Goal: Contribute content: Add original content to the website for others to see

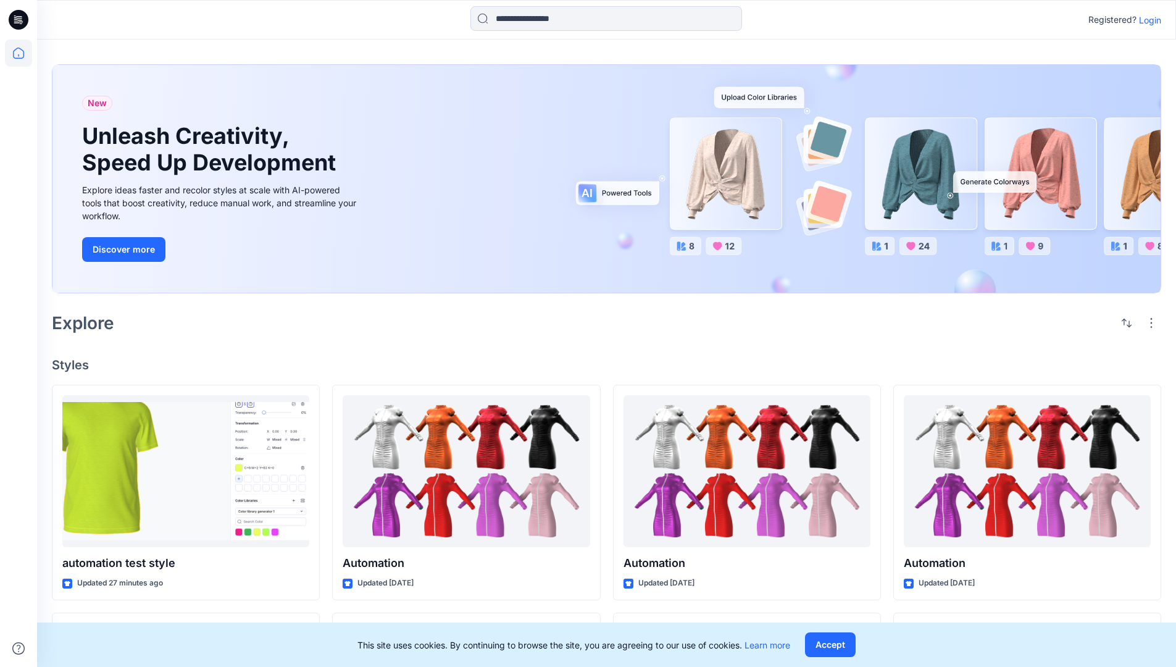
click at [1147, 20] on p "Login" at bounding box center [1150, 20] width 22 height 13
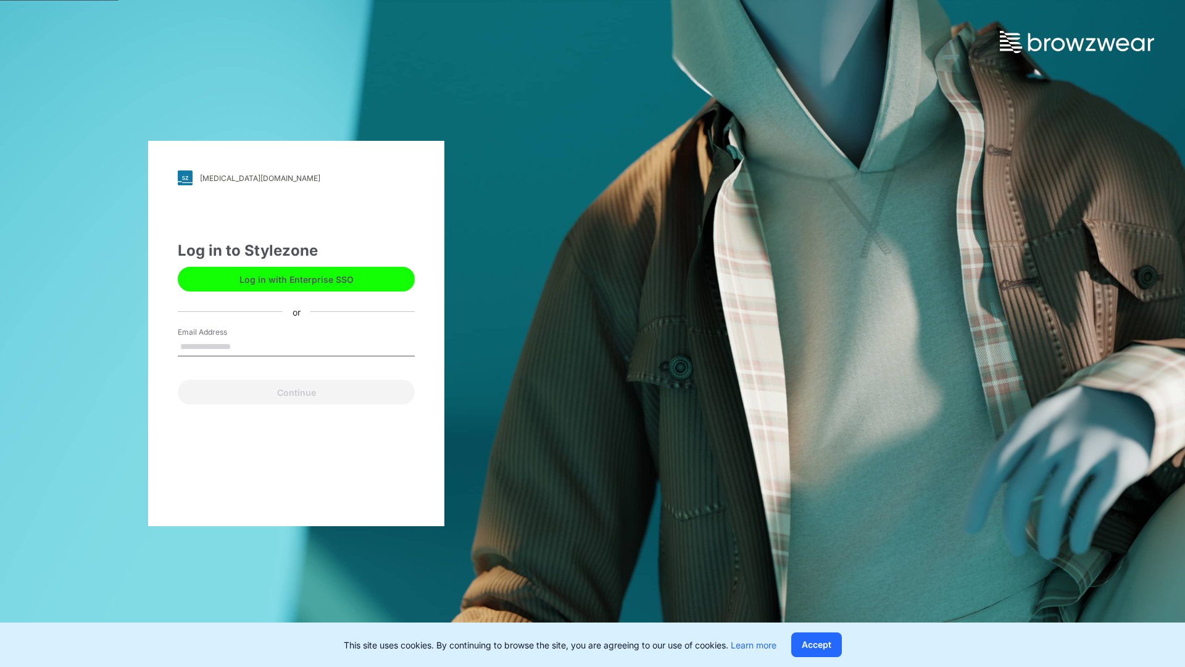
click at [244, 346] on input "Email Address" at bounding box center [296, 347] width 237 height 19
type input "**********"
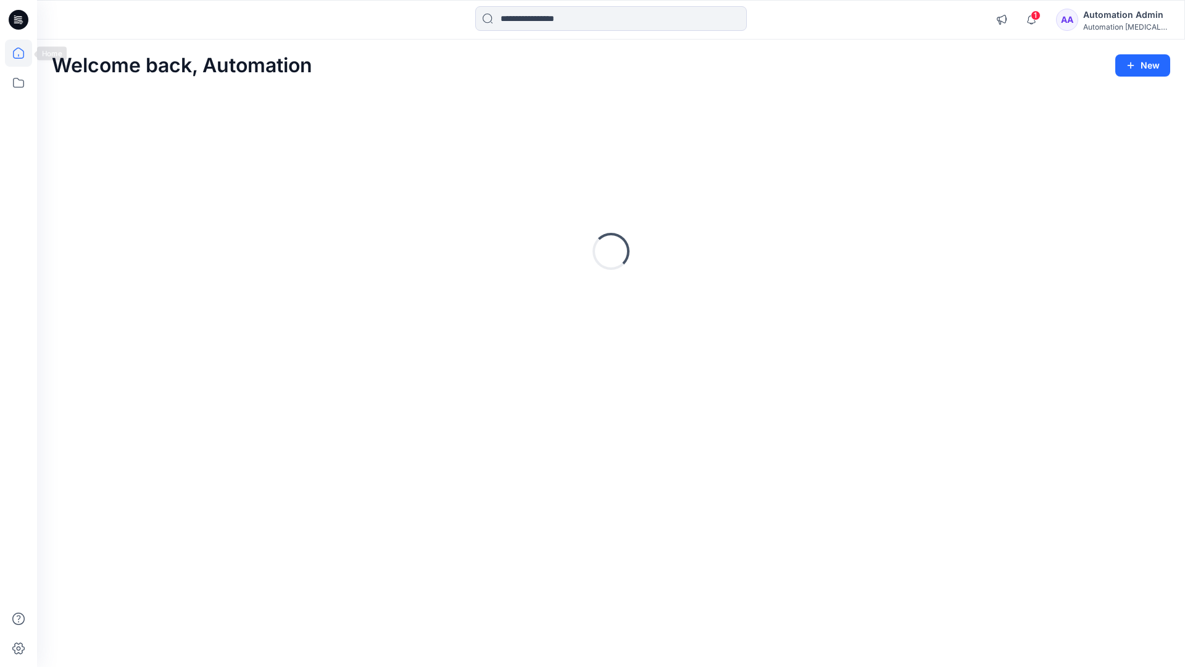
click at [23, 53] on icon at bounding box center [18, 53] width 11 height 11
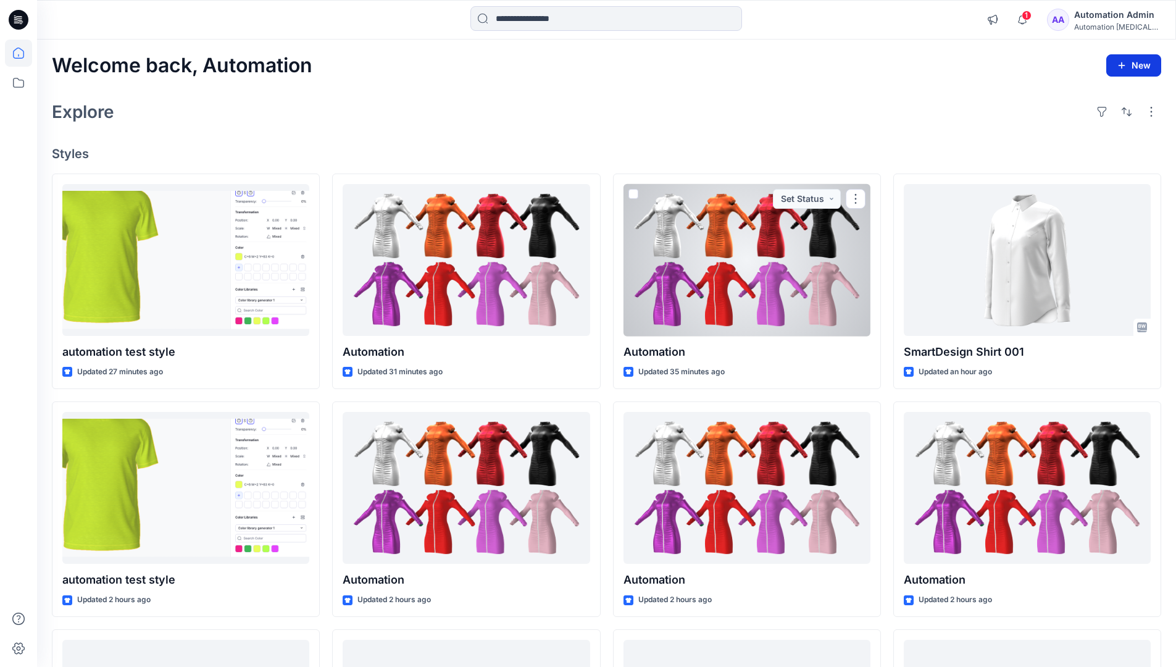
click at [1127, 59] on button "New" at bounding box center [1133, 65] width 55 height 22
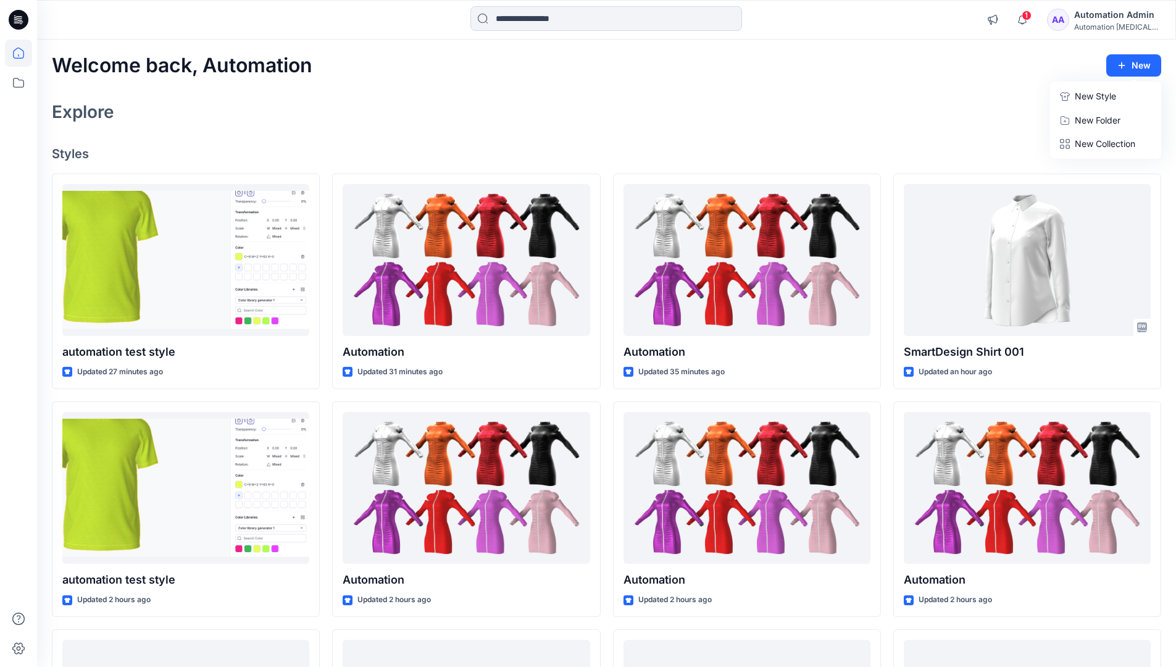
click at [1097, 97] on p "New Style" at bounding box center [1095, 96] width 41 height 15
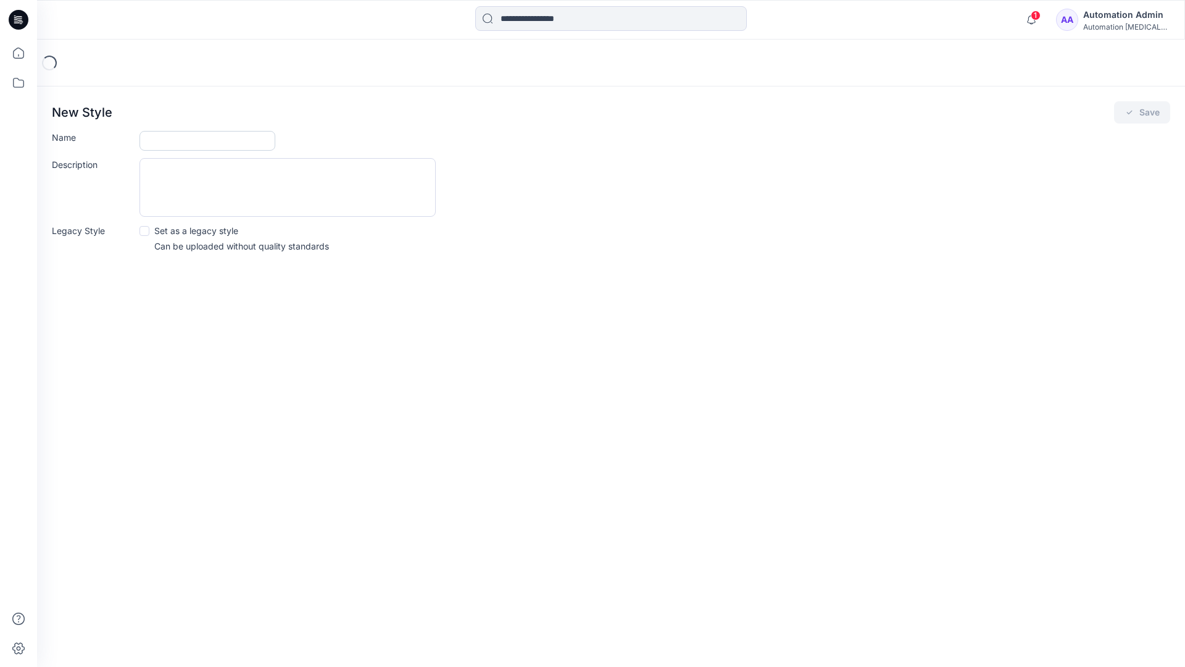
click at [151, 142] on input "Name" at bounding box center [207, 141] width 136 height 20
click at [233, 135] on input "Name" at bounding box center [207, 141] width 136 height 20
type input "**********"
click at [1151, 110] on button "Save" at bounding box center [1142, 112] width 56 height 22
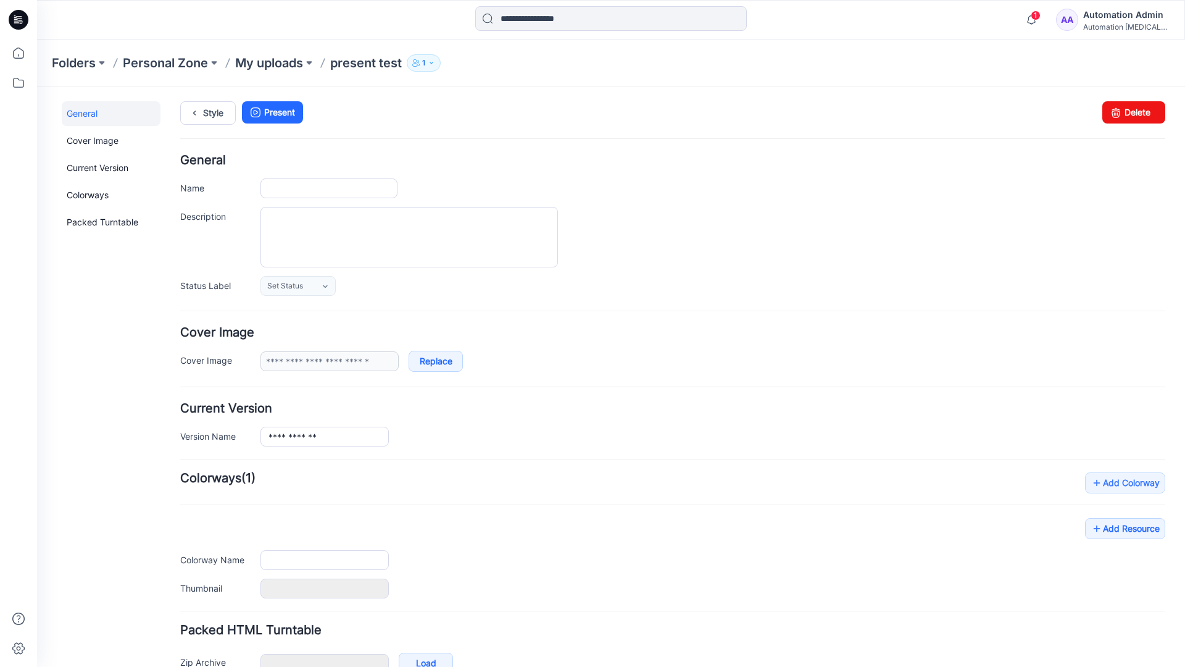
type input "**********"
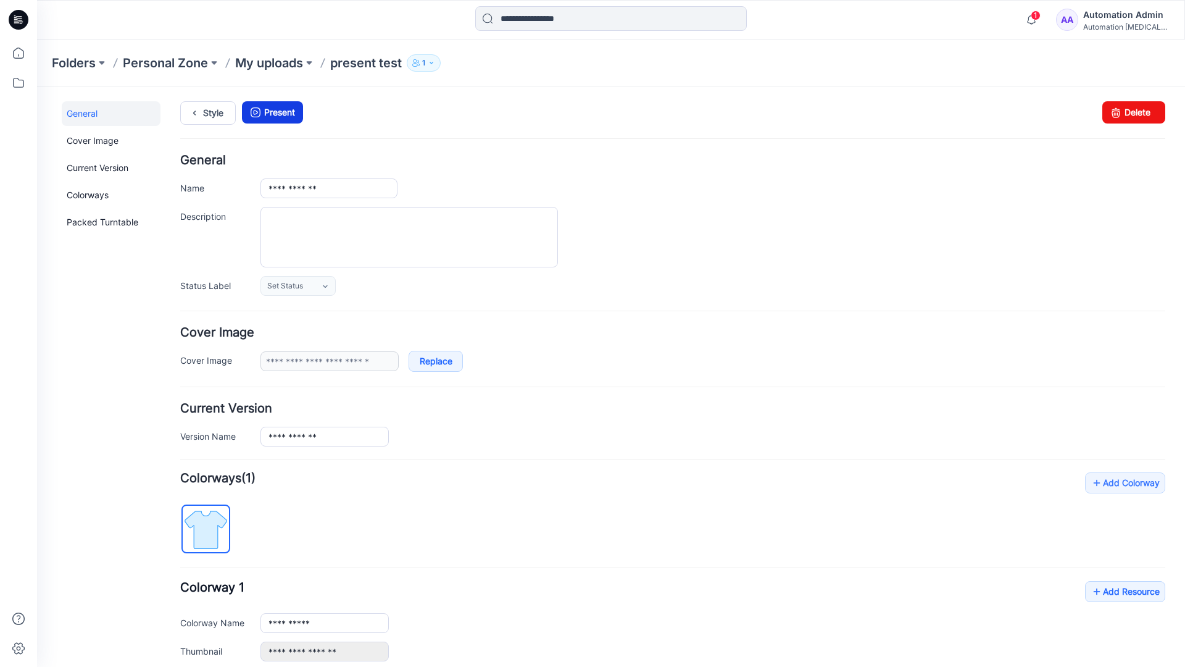
click at [277, 112] on link "Present" at bounding box center [272, 112] width 61 height 22
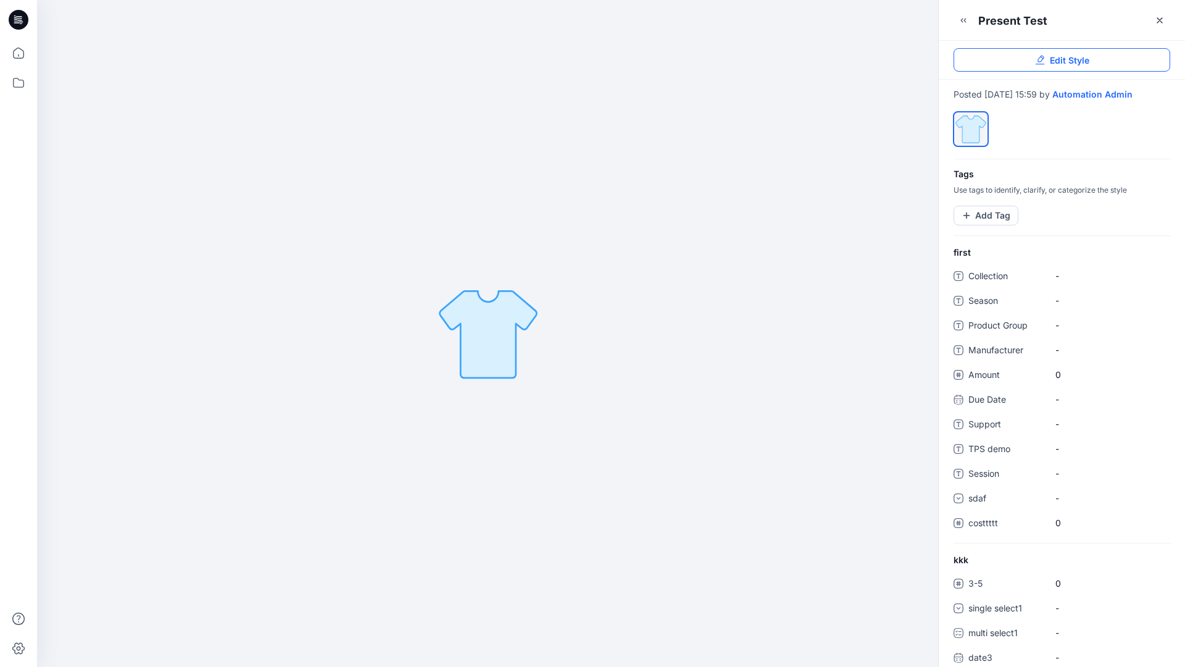
click at [1093, 62] on link "Edit Style" at bounding box center [1062, 59] width 217 height 23
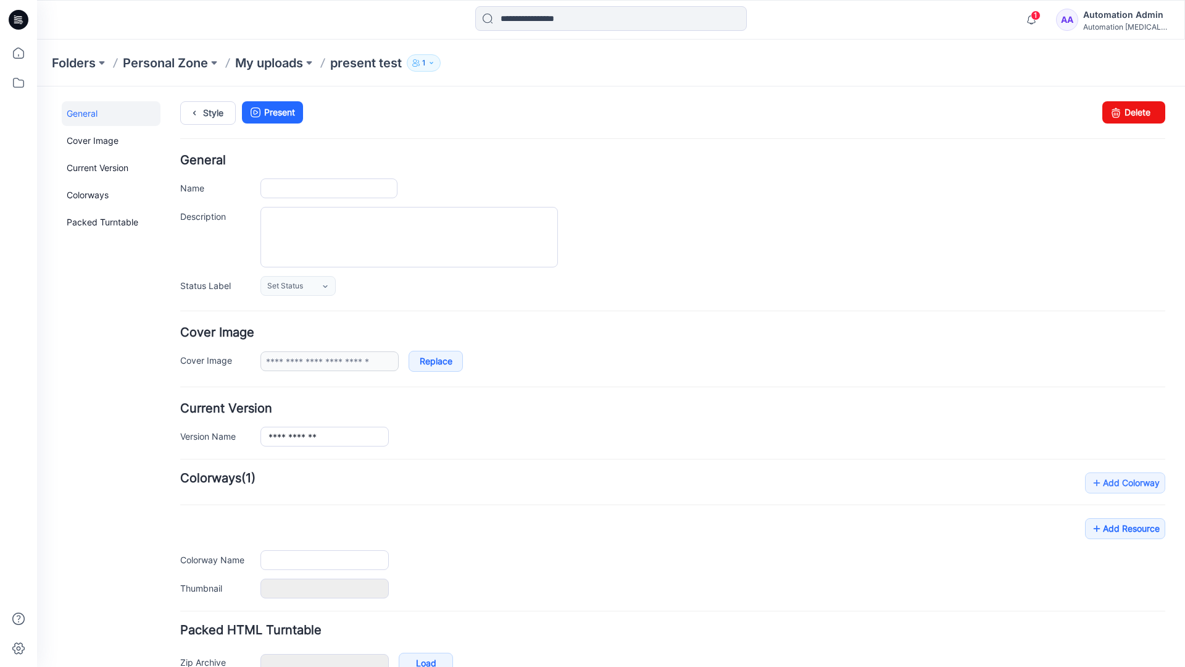
type input "**********"
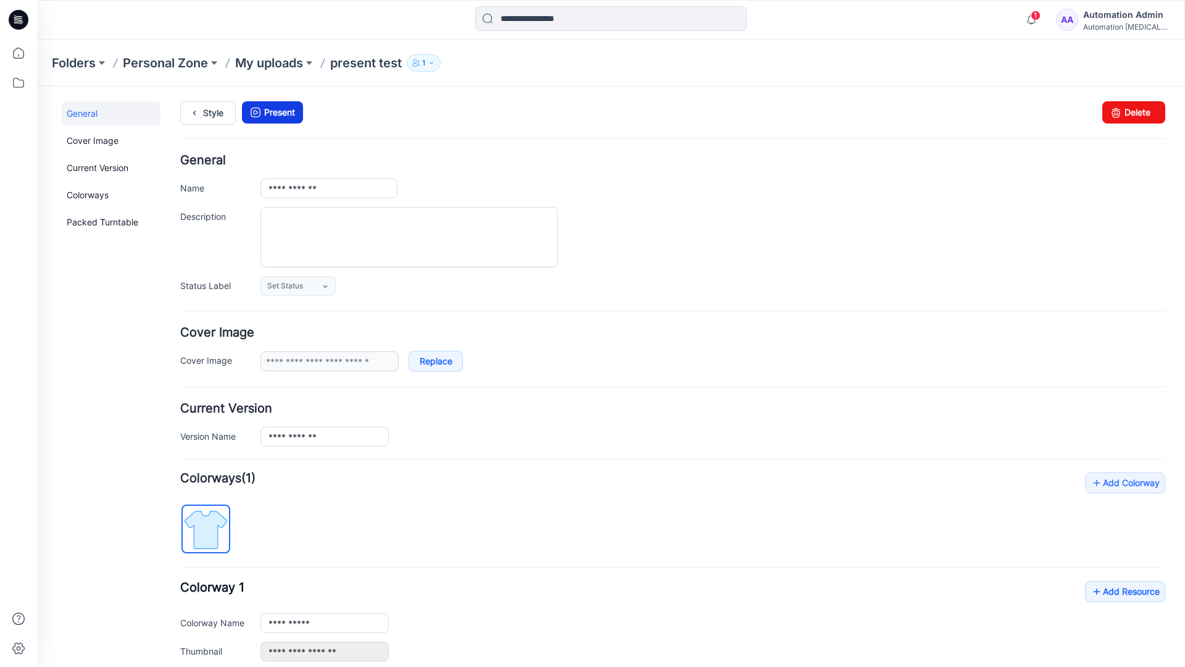
click at [272, 112] on link "Present" at bounding box center [272, 112] width 61 height 22
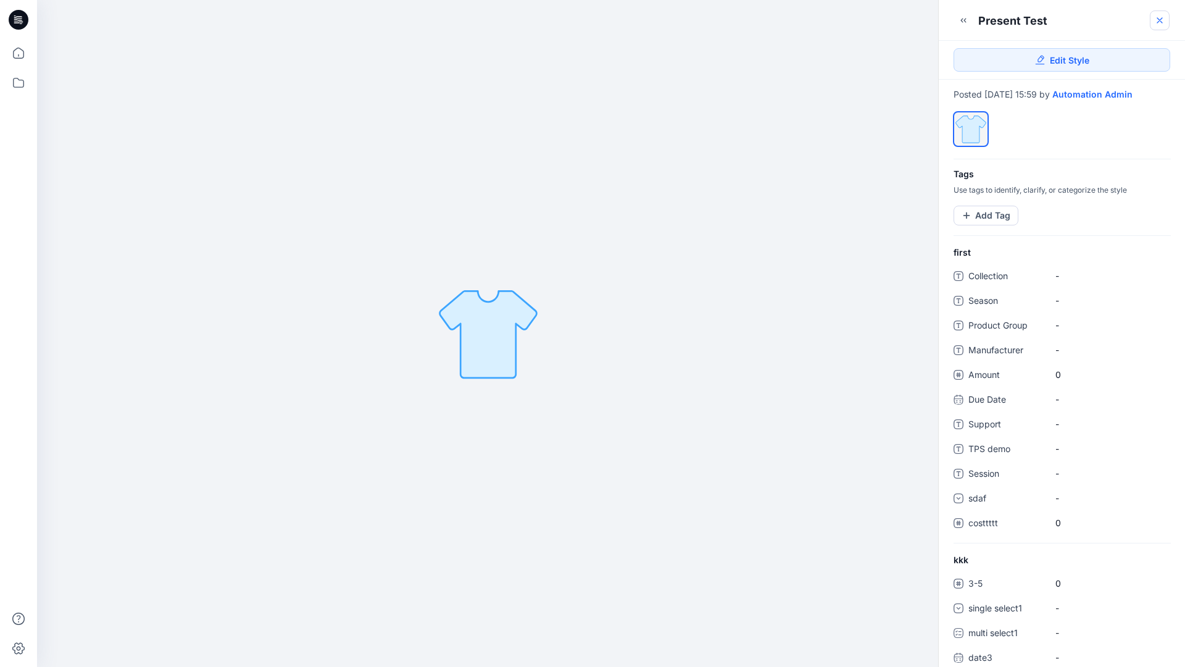
click at [1160, 22] on icon at bounding box center [1160, 20] width 10 height 10
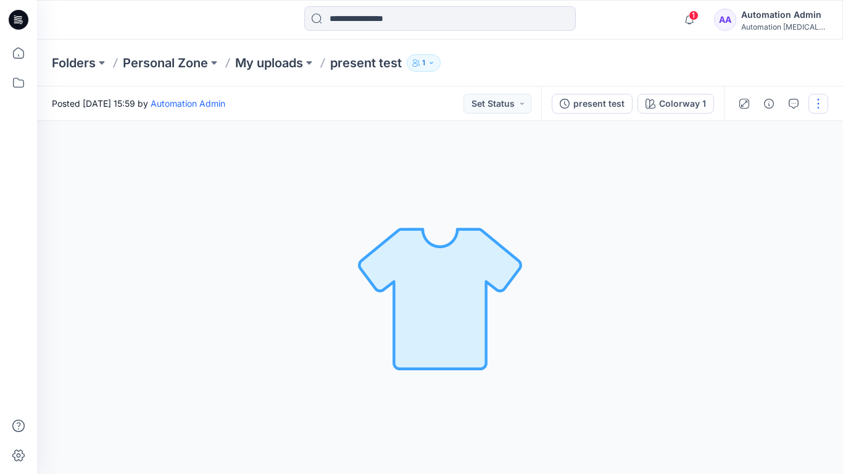
click at [817, 109] on button "button" at bounding box center [819, 104] width 20 height 20
click at [732, 131] on p "Present" at bounding box center [747, 132] width 31 height 13
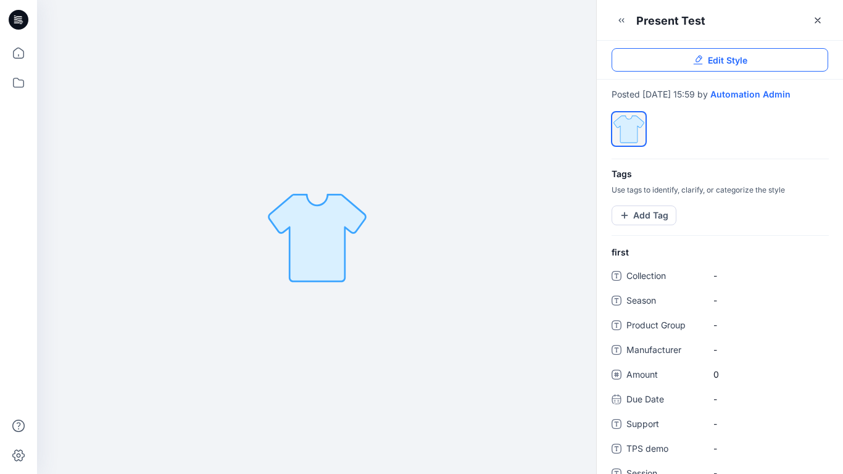
click at [805, 58] on link "Edit Style" at bounding box center [720, 59] width 217 height 23
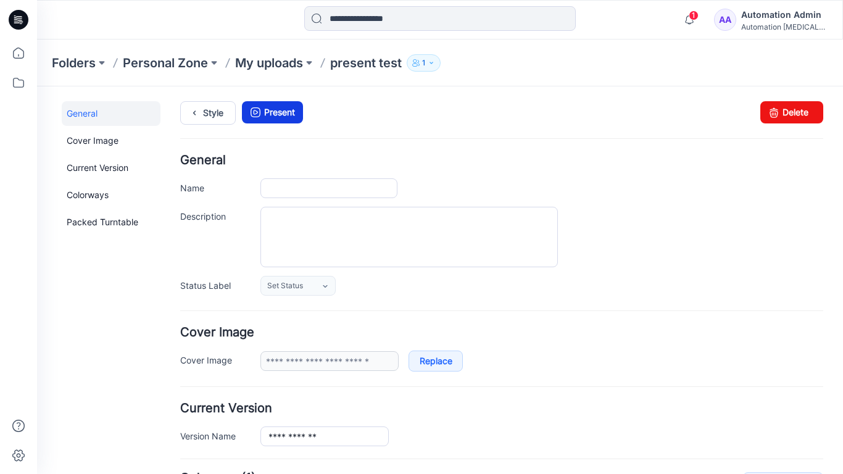
click at [282, 110] on link "Present" at bounding box center [272, 112] width 61 height 22
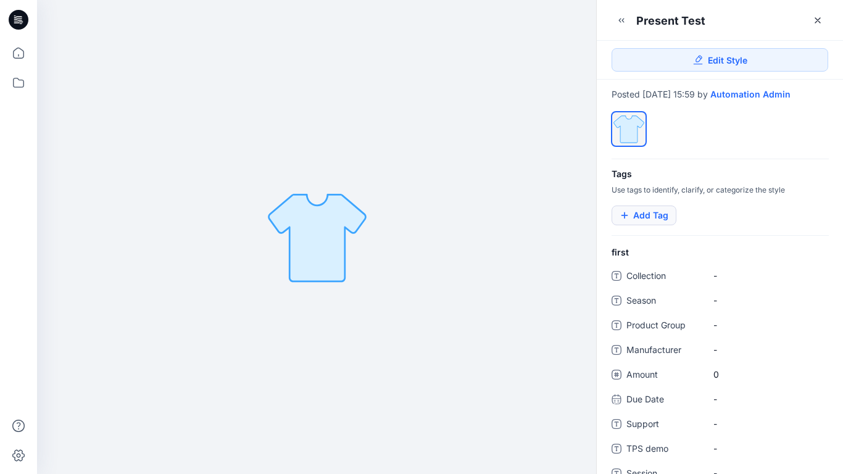
click at [652, 225] on button "Add Tag" at bounding box center [644, 216] width 65 height 20
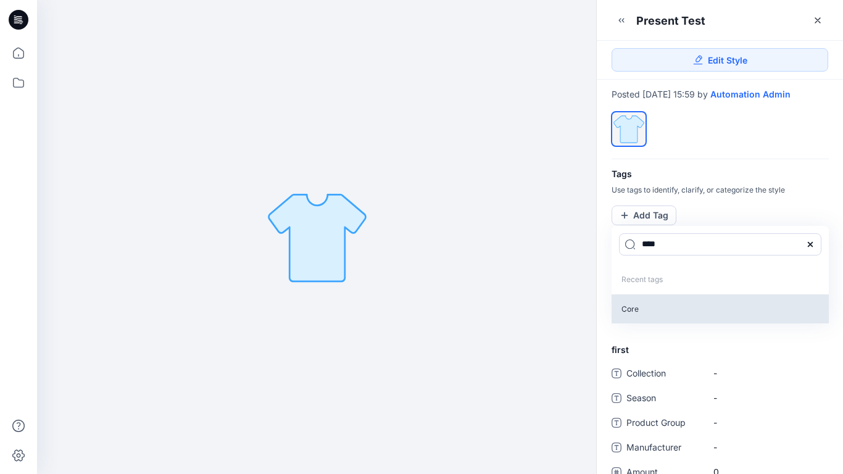
type input "****"
click at [630, 319] on p "Core" at bounding box center [720, 308] width 217 height 29
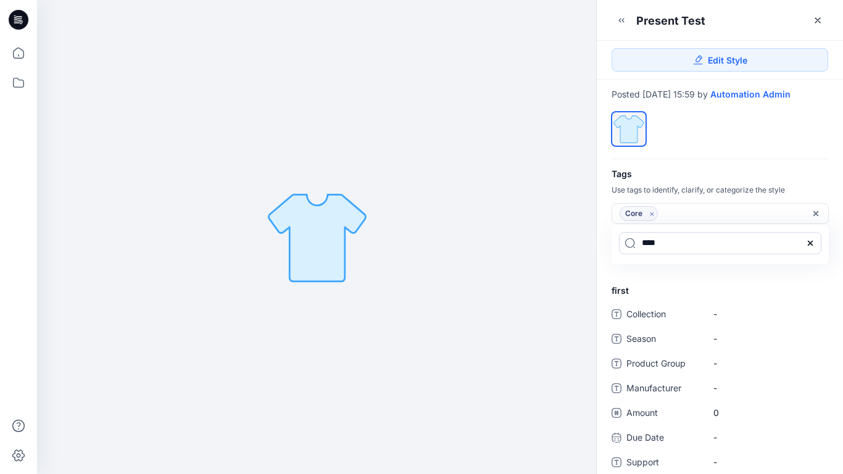
click at [814, 248] on icon at bounding box center [810, 243] width 10 height 10
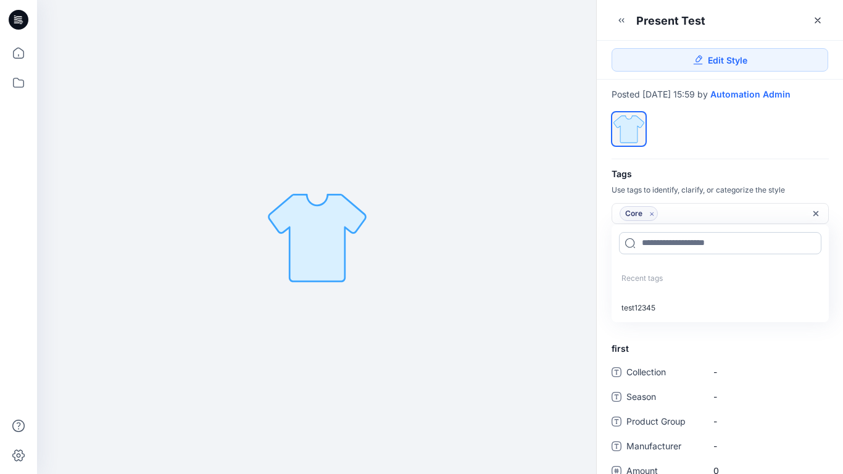
click at [679, 251] on input at bounding box center [720, 243] width 202 height 22
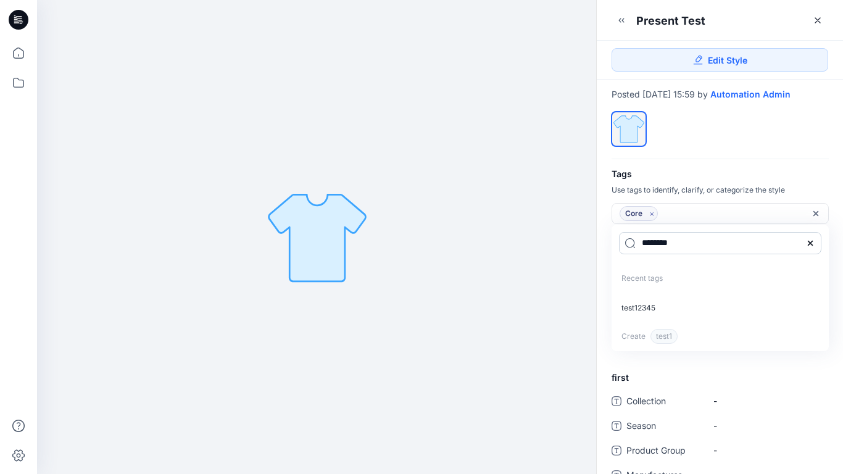
type input "*********"
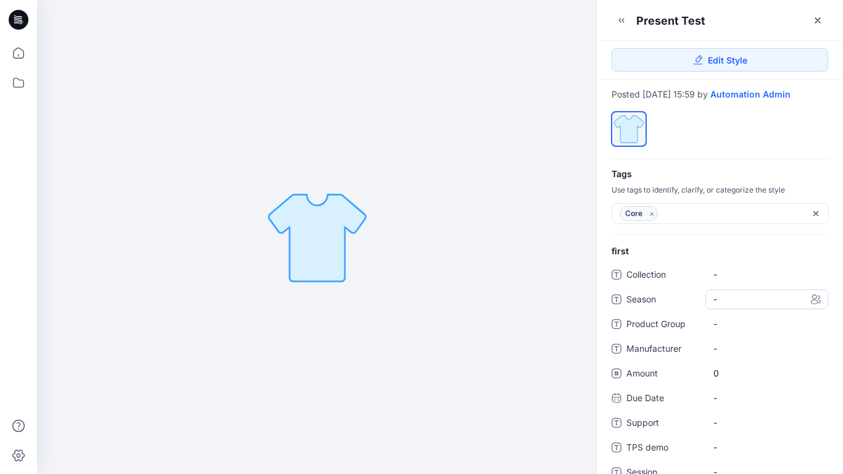
click at [726, 306] on span "-" at bounding box center [767, 299] width 107 height 13
type textarea "*****"
click at [762, 330] on Group "-" at bounding box center [767, 323] width 107 height 13
type textarea "****"
click at [720, 354] on span "-" at bounding box center [767, 348] width 107 height 13
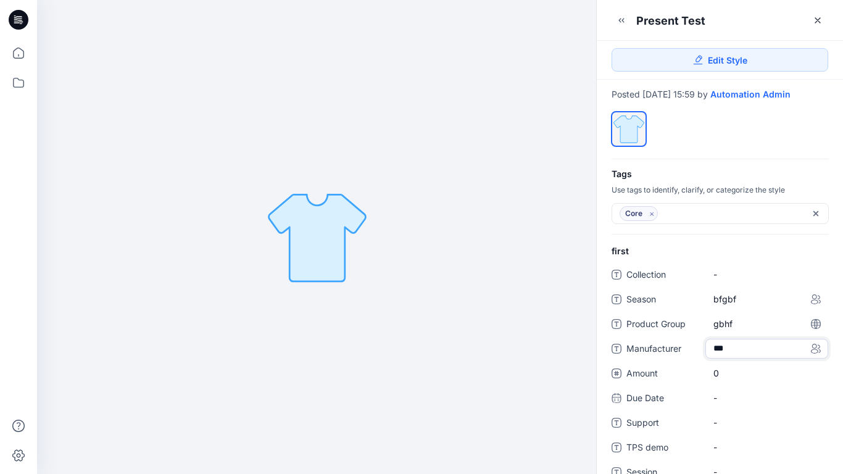
type textarea "****"
click at [722, 380] on span "0" at bounding box center [767, 373] width 107 height 13
type input "*"
click at [723, 412] on div "-" at bounding box center [766, 411] width 123 height 20
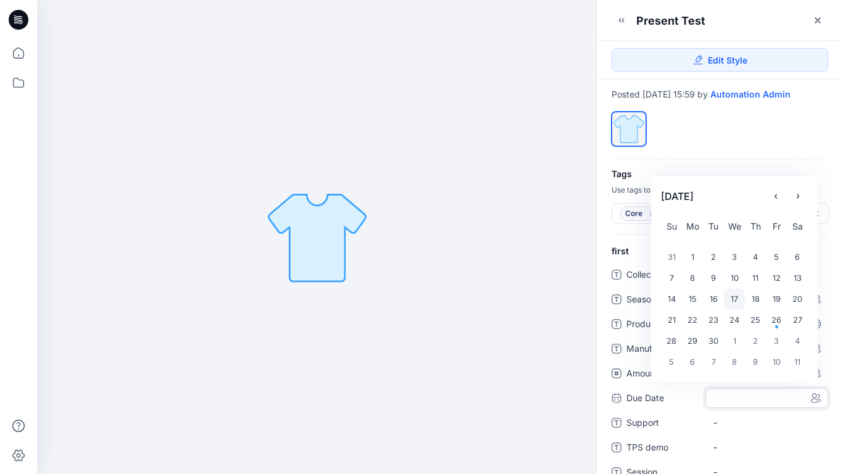
click at [738, 307] on div "17" at bounding box center [734, 299] width 21 height 21
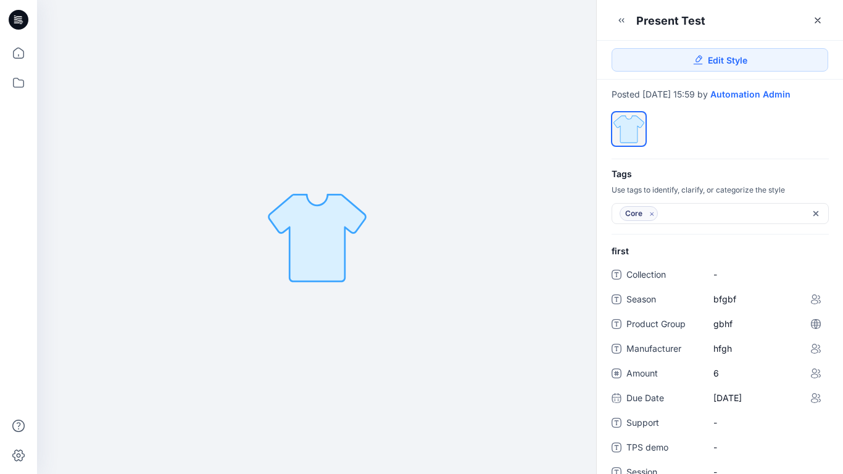
scroll to position [270, 0]
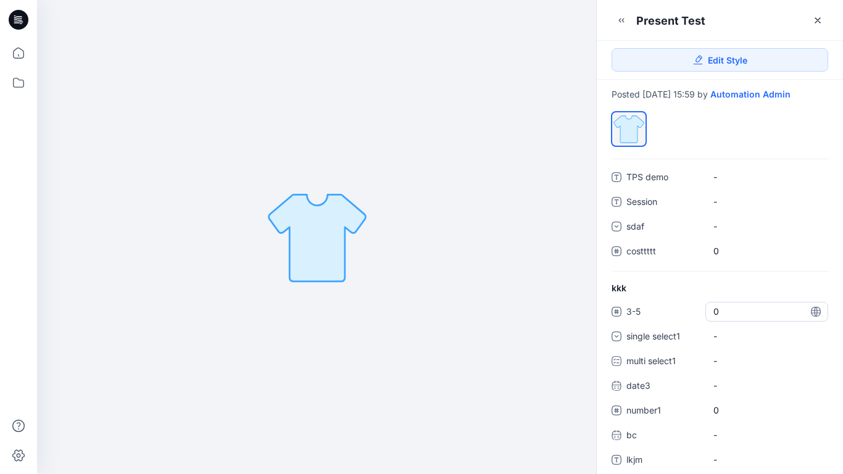
click at [720, 318] on span "0" at bounding box center [767, 311] width 107 height 13
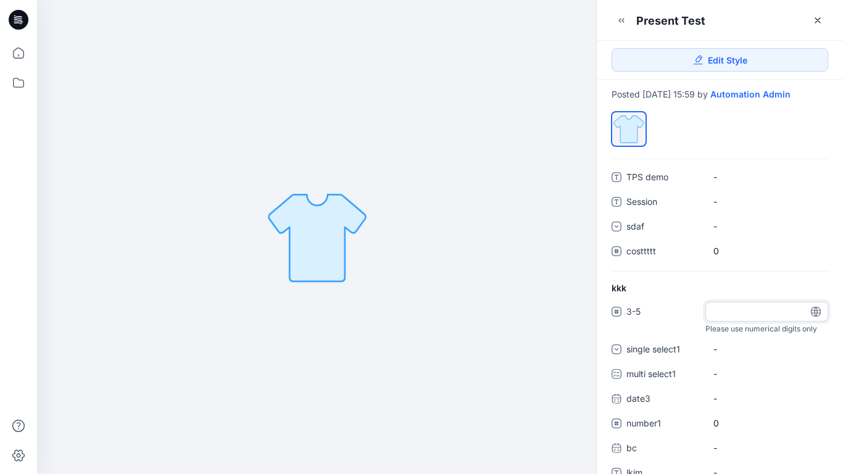
type input "*"
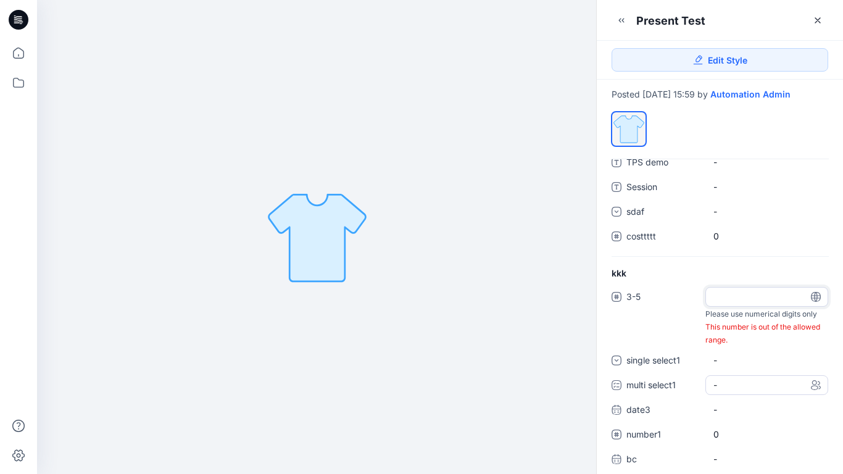
click at [745, 395] on div "3-5 * Please use numerical digits only This number is out of the allowed range.…" at bounding box center [720, 395] width 217 height 217
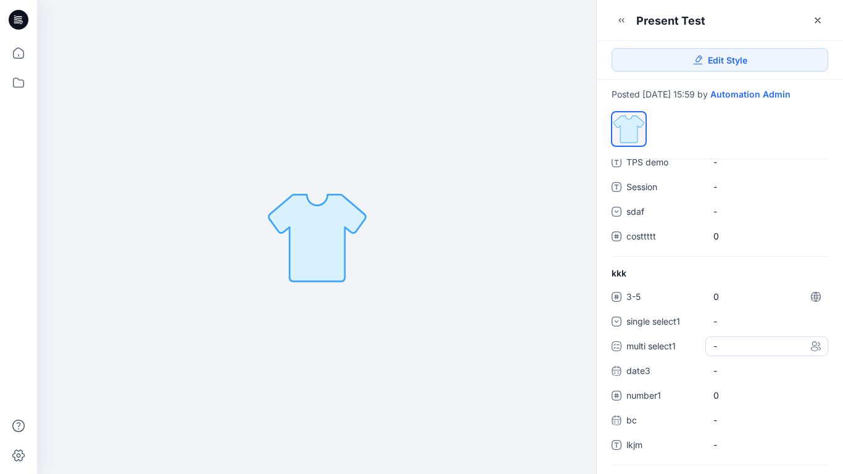
click at [741, 356] on div "-" at bounding box center [766, 346] width 123 height 20
click at [724, 378] on span at bounding box center [721, 373] width 10 height 10
click at [720, 404] on span at bounding box center [721, 399] width 10 height 10
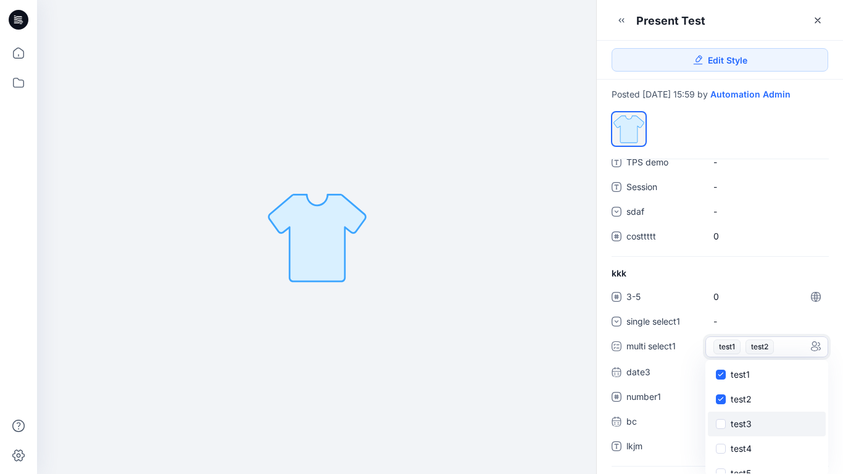
click at [720, 429] on span at bounding box center [721, 424] width 10 height 10
click at [721, 377] on icon at bounding box center [721, 374] width 6 height 4
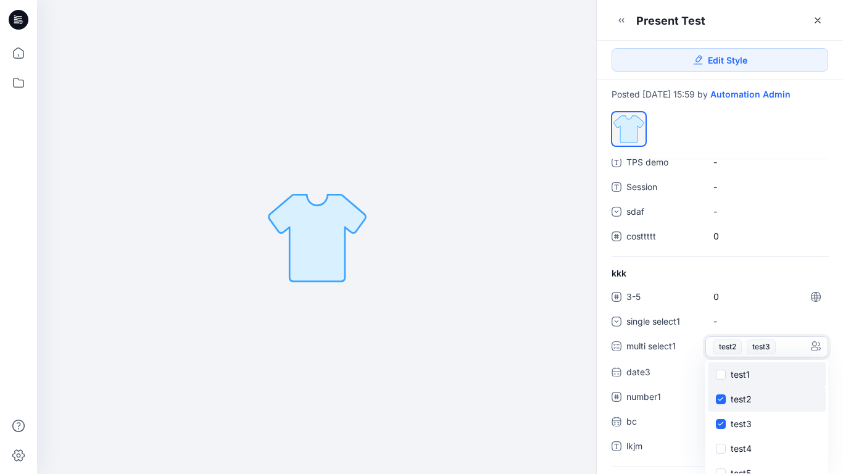
click at [721, 404] on span at bounding box center [721, 399] width 10 height 10
click at [722, 429] on span at bounding box center [721, 424] width 10 height 10
click at [786, 280] on div "kkk 3-5 0 single select1 - multi select1 - test1 test2 test3 test4 test5 test6 …" at bounding box center [720, 366] width 246 height 199
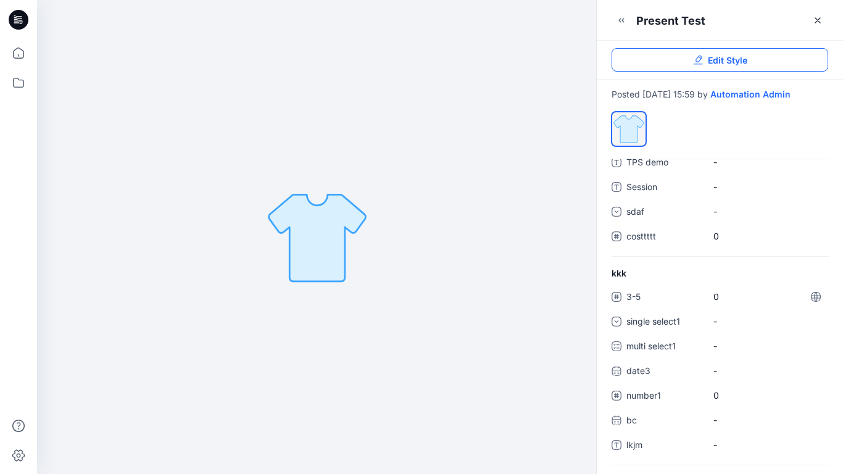
click at [723, 62] on span "Edit Style" at bounding box center [728, 60] width 40 height 13
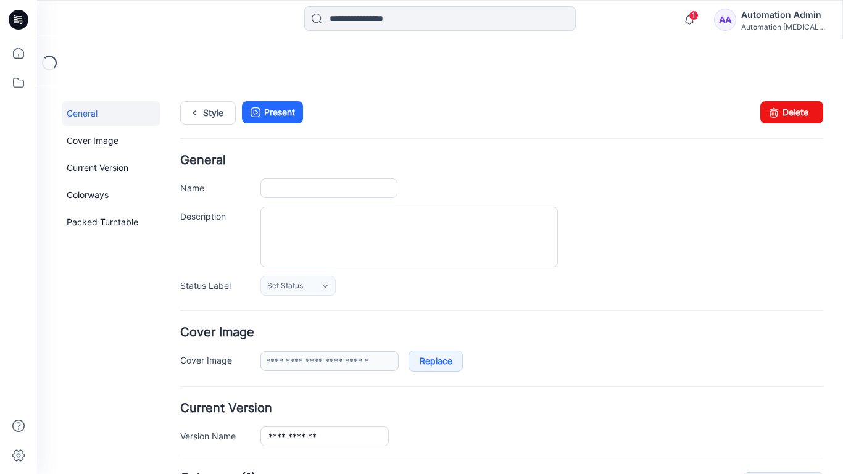
type input "**********"
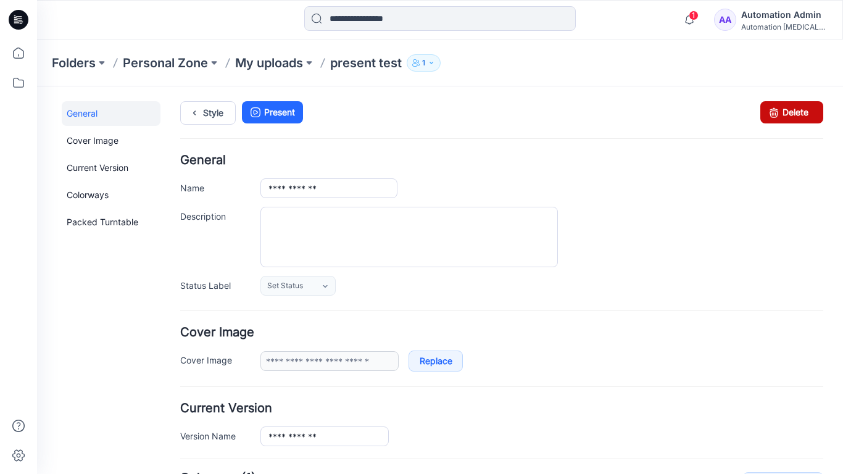
click at [772, 108] on icon at bounding box center [773, 112] width 17 height 22
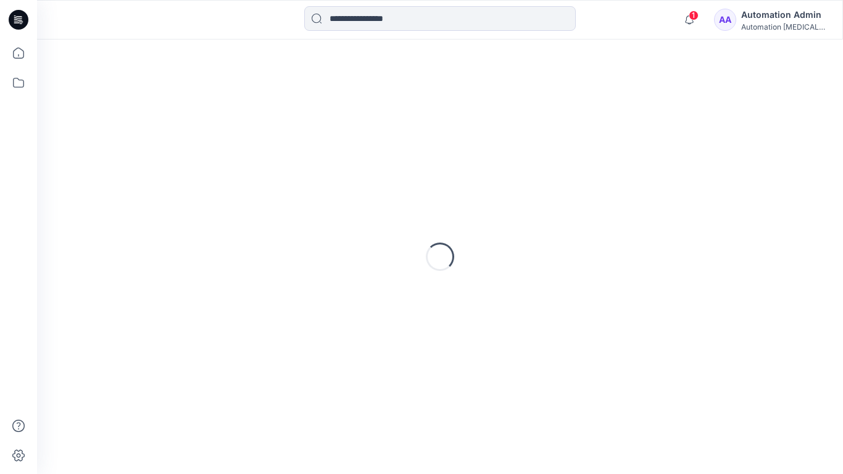
click at [775, 19] on div "Automation Admin" at bounding box center [784, 14] width 86 height 15
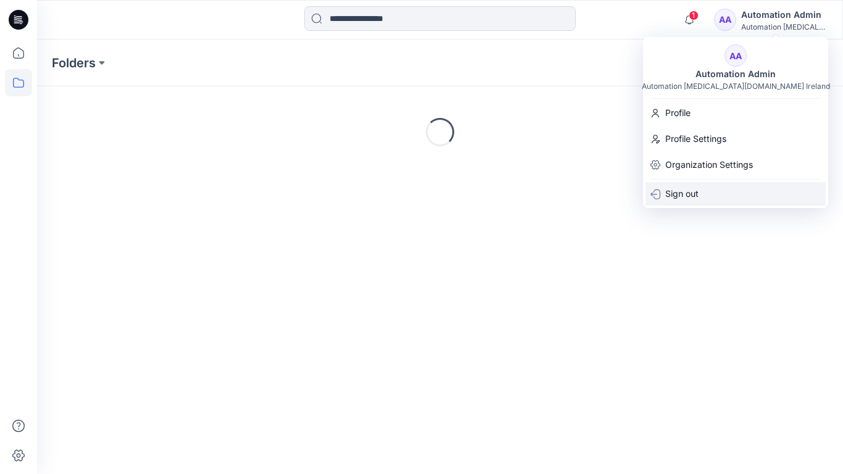
click at [715, 186] on div "Sign out" at bounding box center [736, 193] width 180 height 23
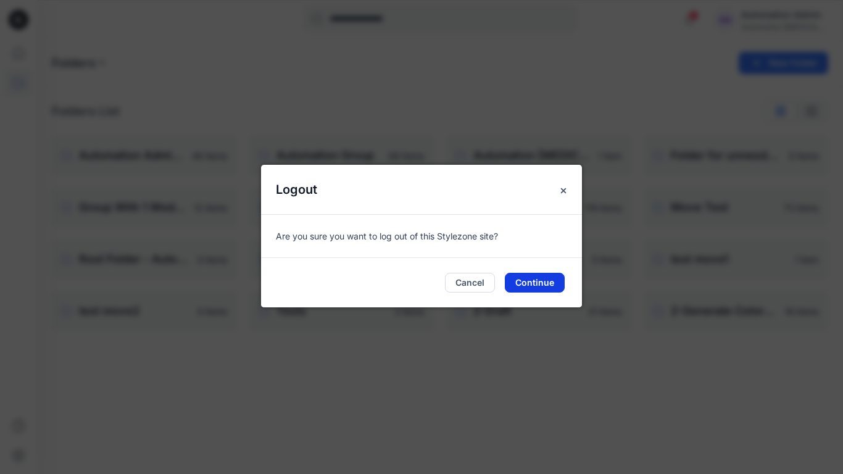
click at [556, 279] on button "Continue" at bounding box center [535, 283] width 60 height 20
